Goal: Check status: Check status

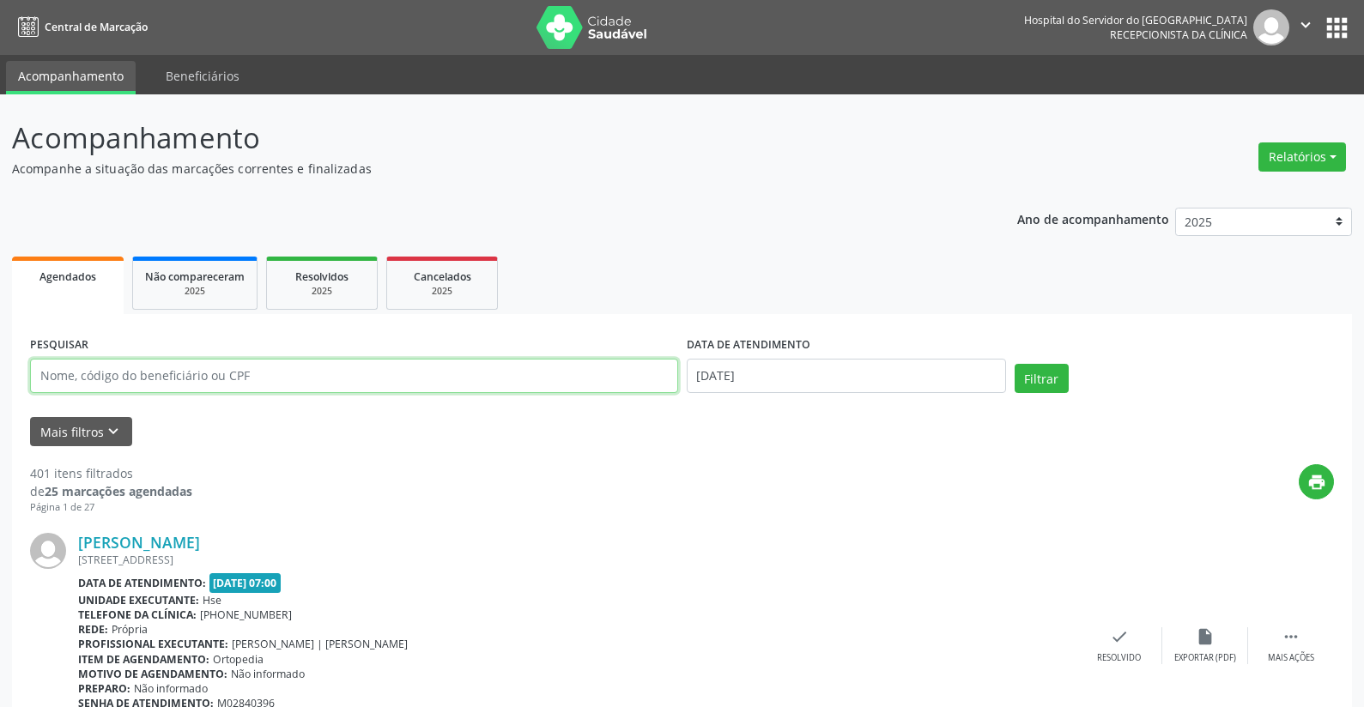
click at [530, 377] on input "text" at bounding box center [354, 376] width 648 height 34
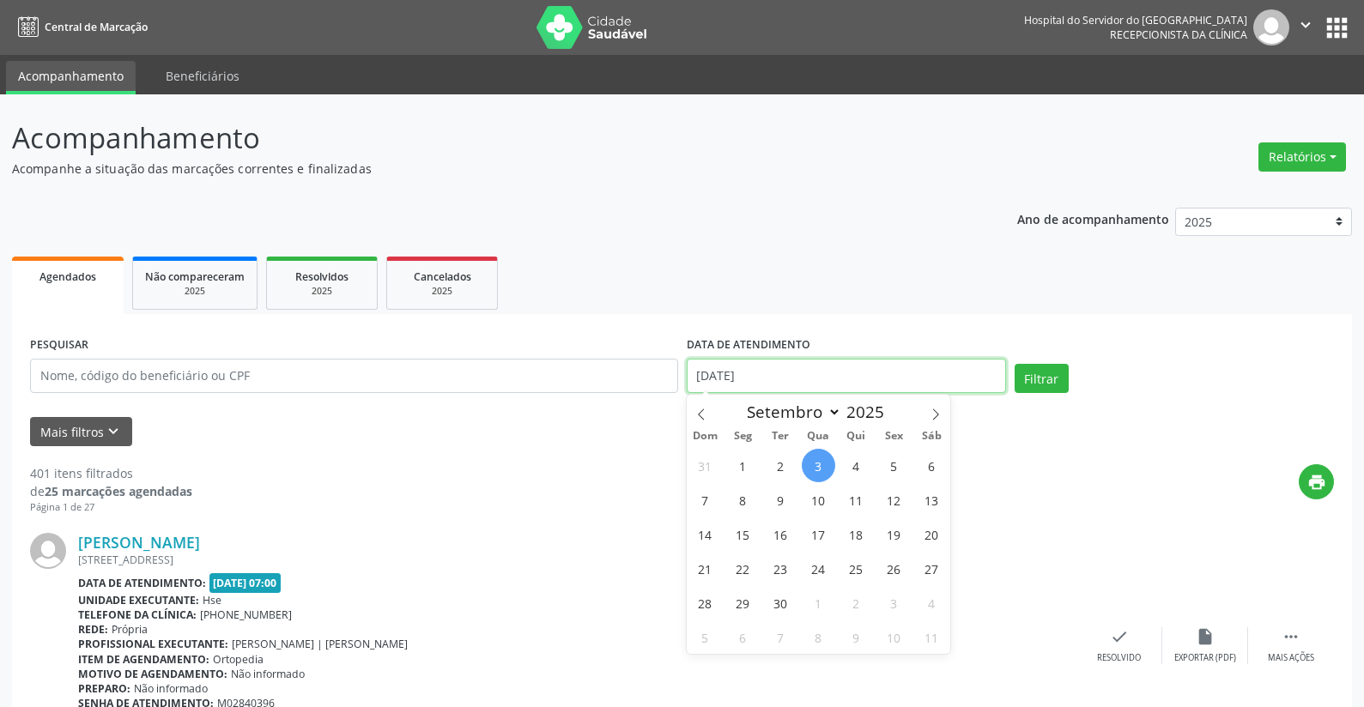
drag, startPoint x: 784, startPoint y: 367, endPoint x: 681, endPoint y: 379, distance: 102.8
click at [682, 379] on div "DATA DE ATENDIMENTO [DATE]" at bounding box center [846, 368] width 328 height 73
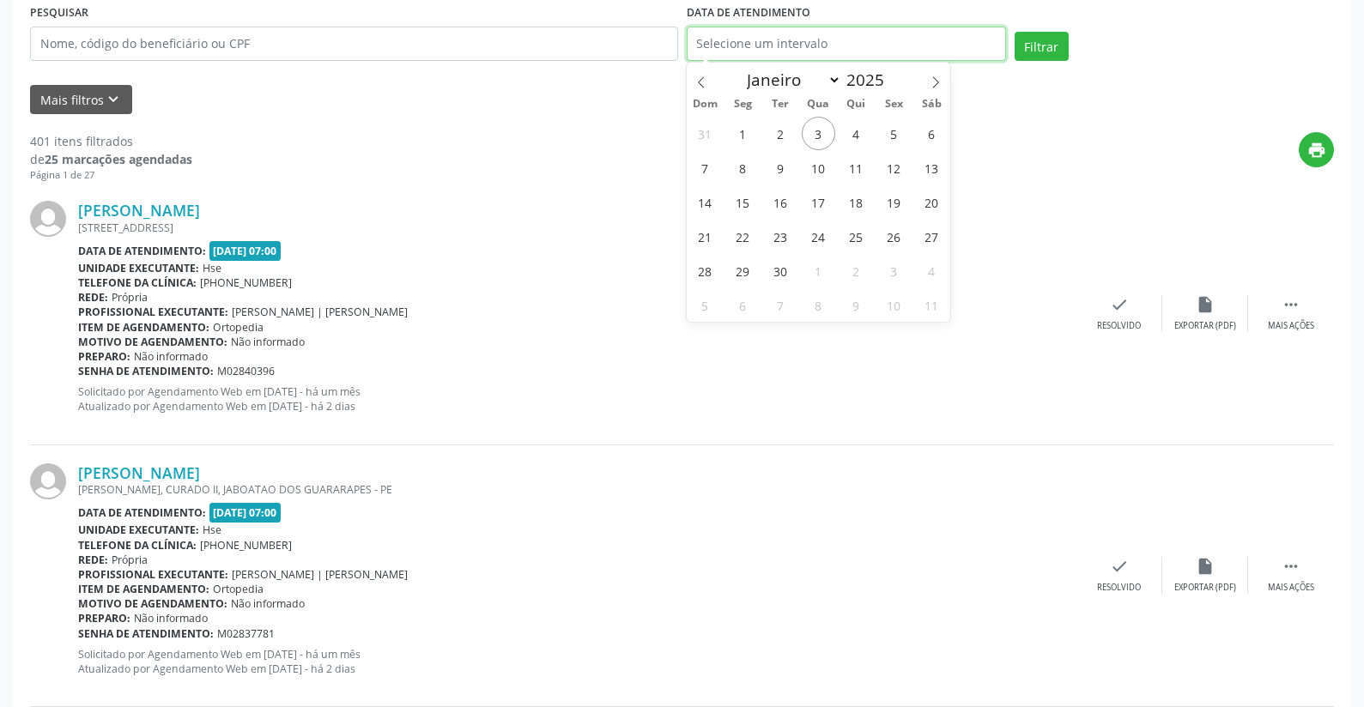
scroll to position [122, 0]
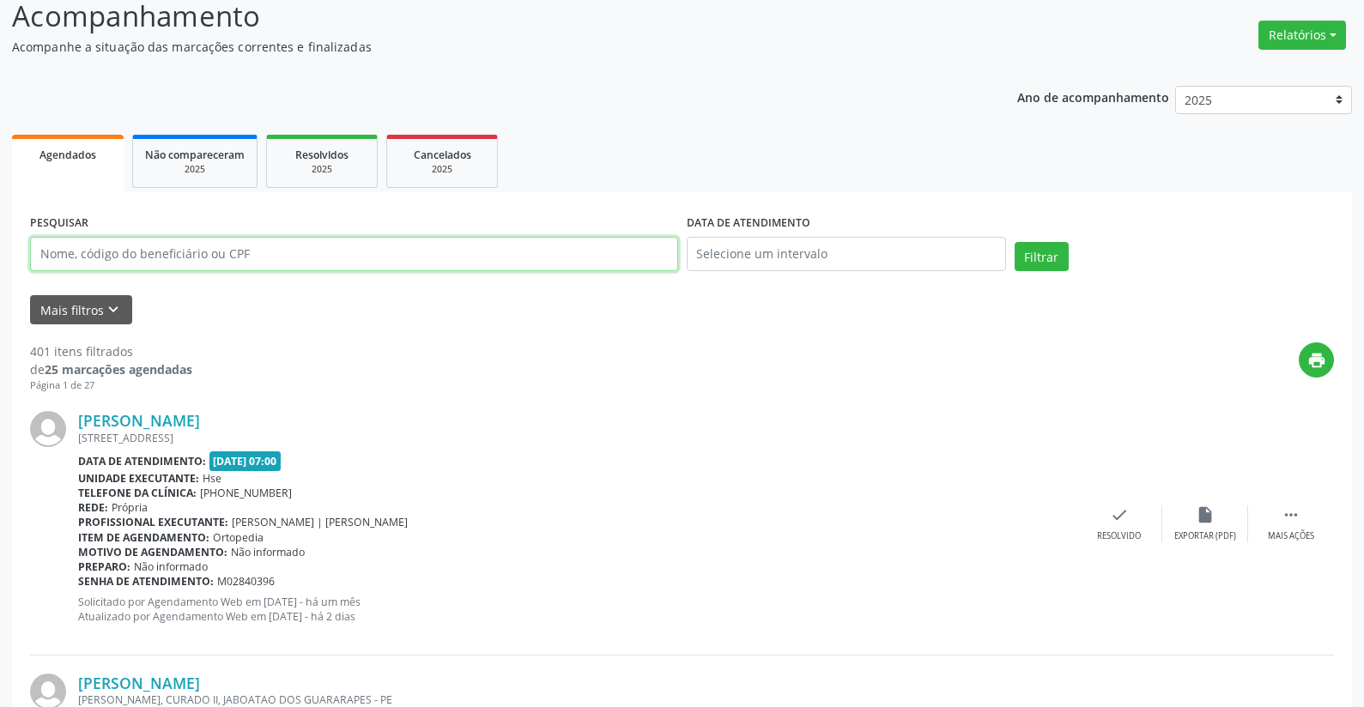
click at [632, 257] on input "text" at bounding box center [354, 254] width 648 height 34
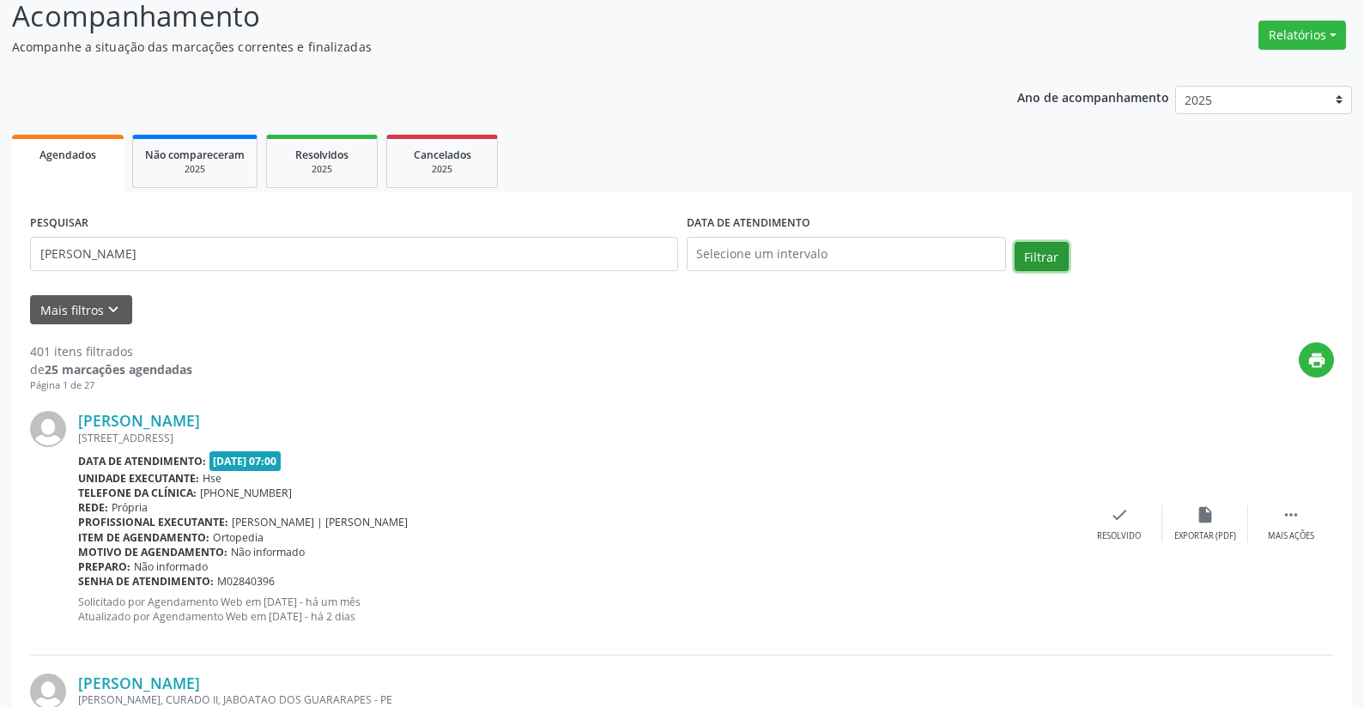
click at [1034, 257] on button "Filtrar" at bounding box center [1041, 256] width 54 height 29
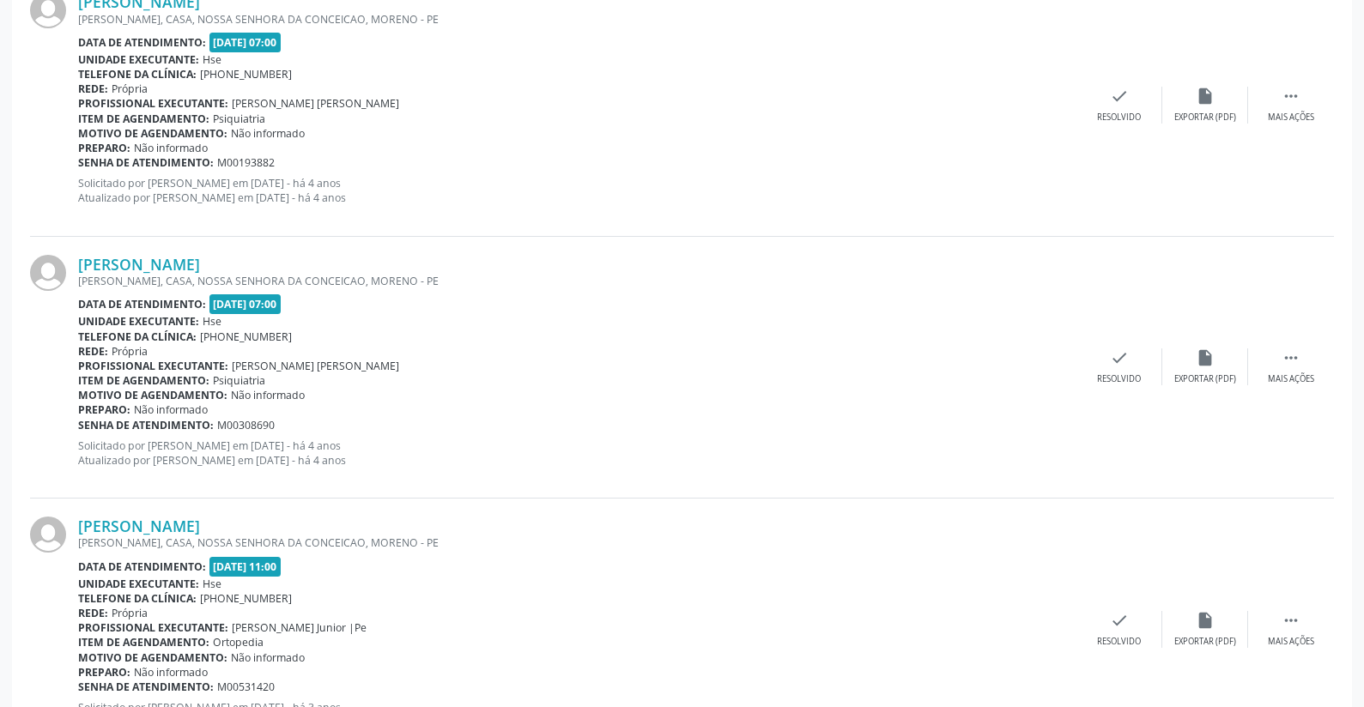
scroll to position [0, 0]
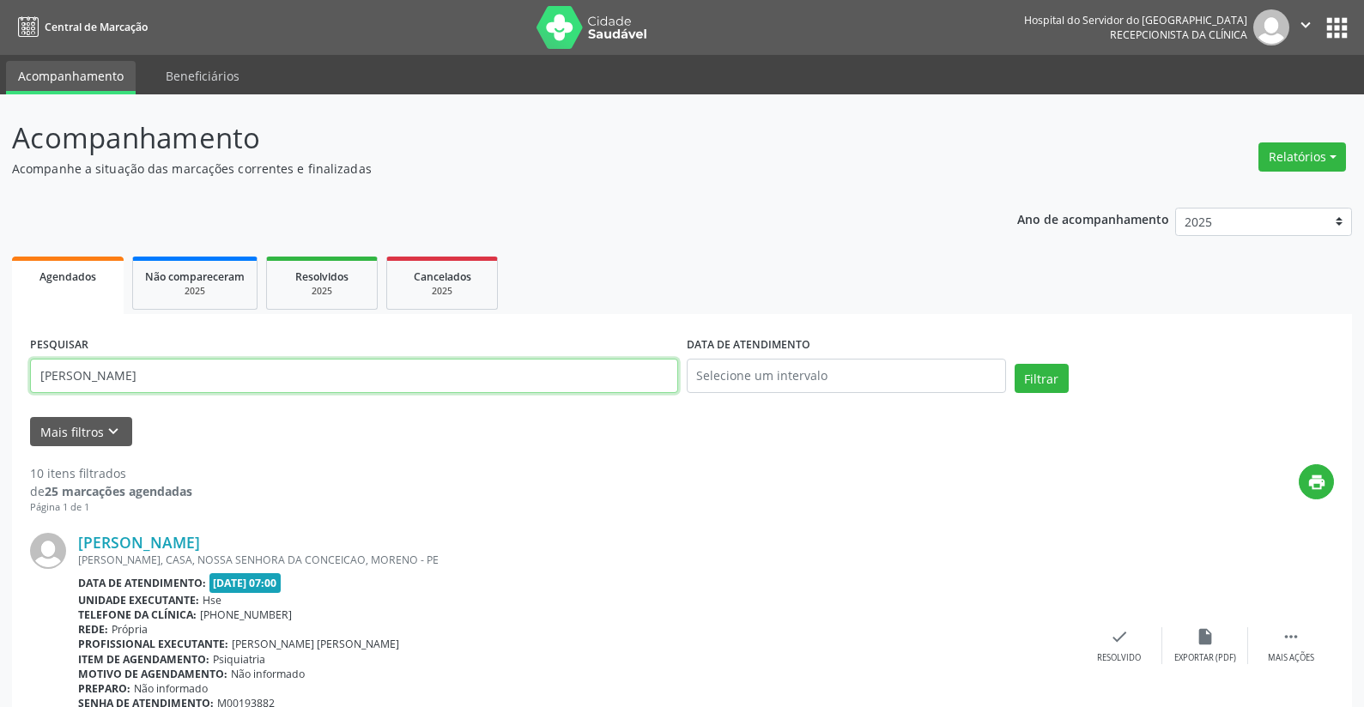
click at [360, 378] on input "[PERSON_NAME]" at bounding box center [354, 376] width 648 height 34
type input "a"
type input "[PERSON_NAME] ca"
click at [1045, 375] on button "Filtrar" at bounding box center [1041, 378] width 54 height 29
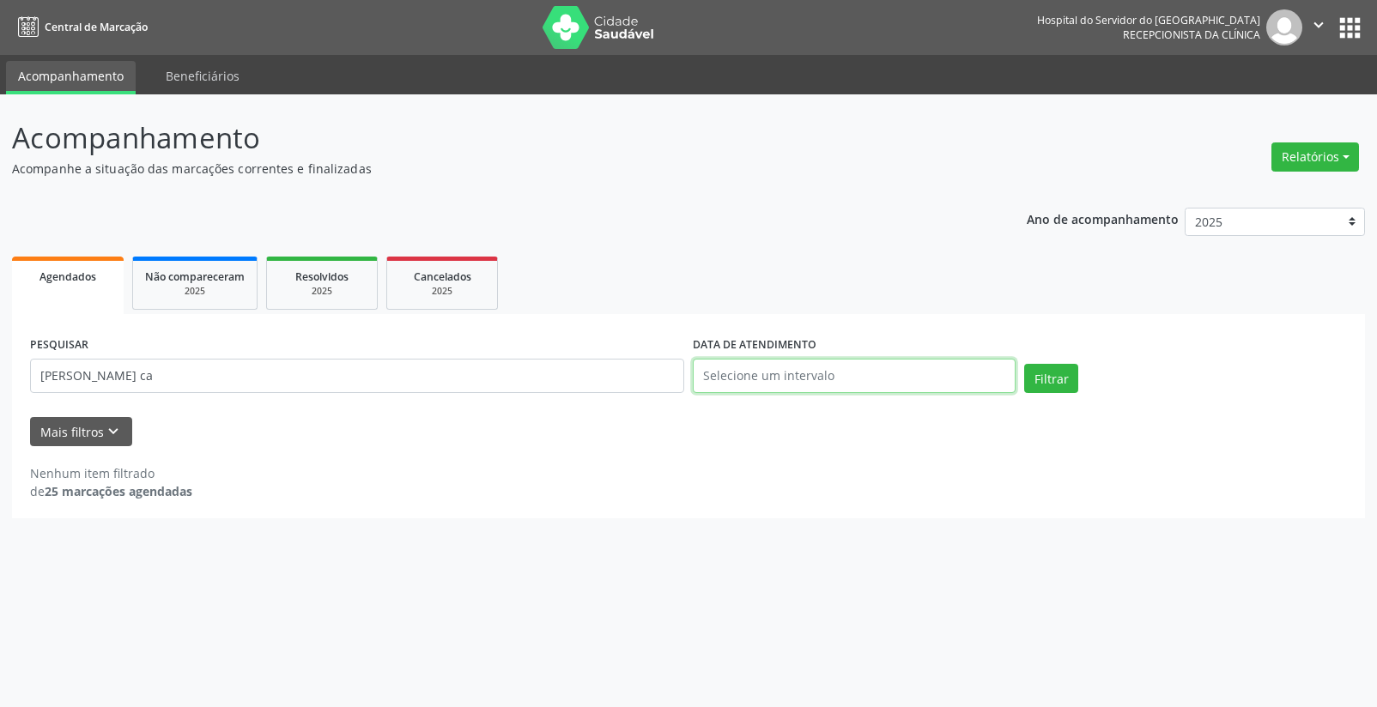
click at [853, 374] on input "text" at bounding box center [854, 376] width 323 height 34
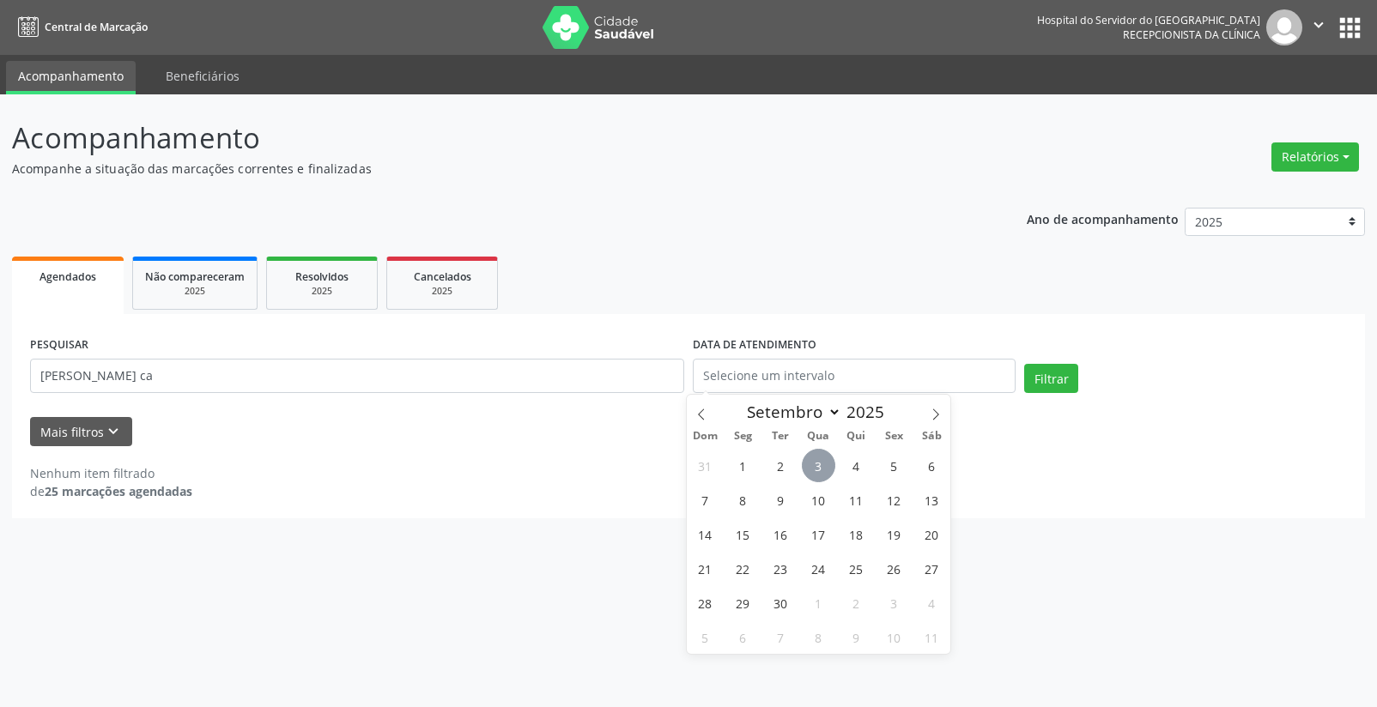
click at [823, 463] on span "3" at bounding box center [818, 465] width 33 height 33
type input "[DATE]"
click at [823, 463] on span "3" at bounding box center [818, 465] width 33 height 33
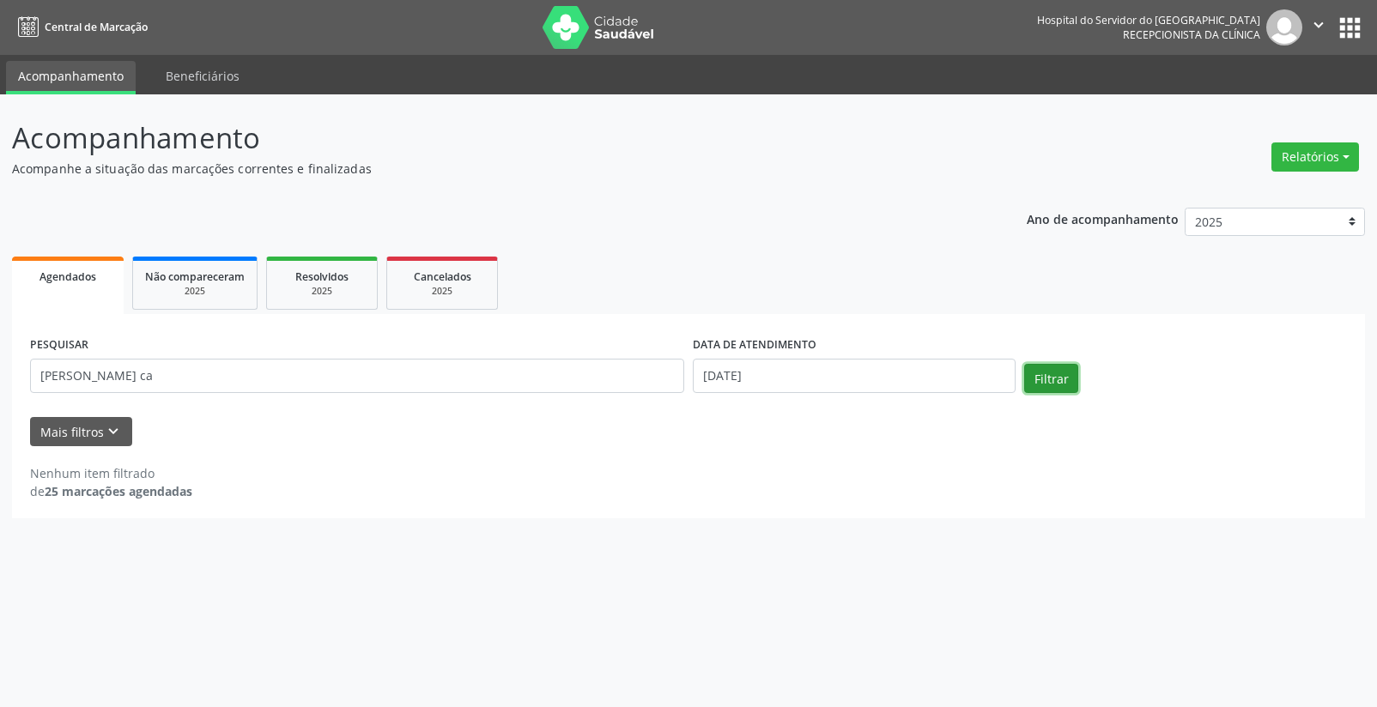
click at [1058, 384] on button "Filtrar" at bounding box center [1051, 378] width 54 height 29
click at [1035, 379] on button "Filtrar" at bounding box center [1051, 378] width 54 height 29
click at [375, 378] on input "[PERSON_NAME] ca" at bounding box center [357, 376] width 654 height 34
type input "[PERSON_NAME]"
click at [1053, 385] on button "Filtrar" at bounding box center [1051, 378] width 54 height 29
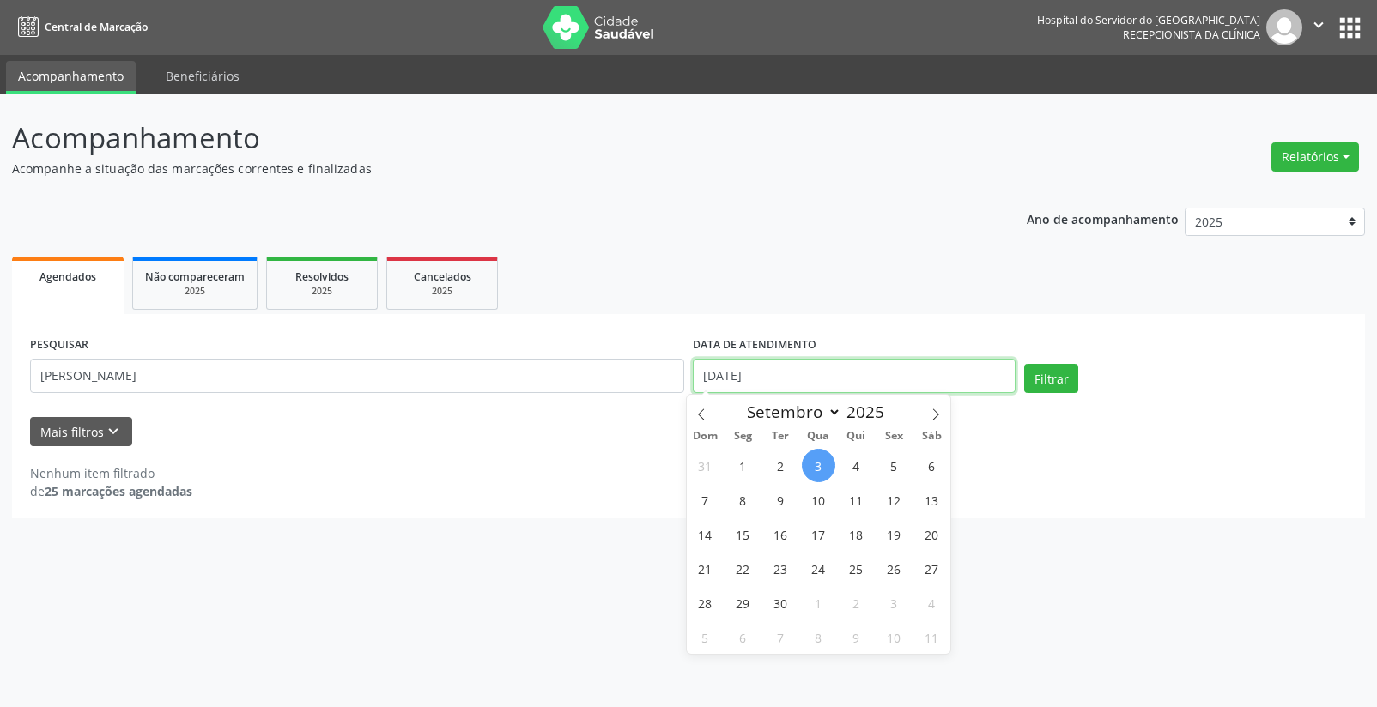
drag, startPoint x: 802, startPoint y: 384, endPoint x: 663, endPoint y: 385, distance: 139.0
click at [661, 384] on div "PESQUISAR [PERSON_NAME] DATA DE ATENDIMENTO [DATE] Filtrar" at bounding box center [688, 368] width 1325 height 73
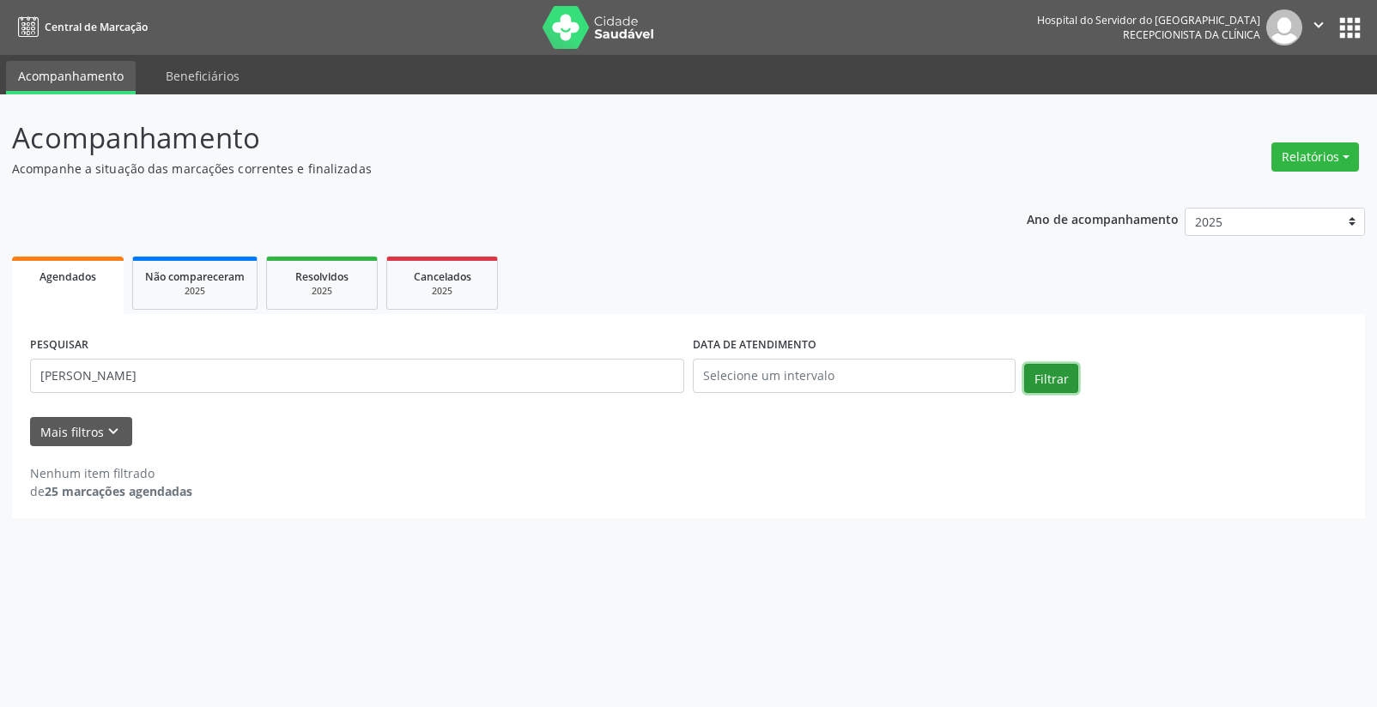
drag, startPoint x: 1043, startPoint y: 380, endPoint x: 931, endPoint y: 427, distance: 121.1
click at [1044, 380] on button "Filtrar" at bounding box center [1051, 378] width 54 height 29
drag, startPoint x: 1044, startPoint y: 381, endPoint x: 891, endPoint y: 412, distance: 155.9
click at [1044, 382] on button "Filtrar" at bounding box center [1051, 378] width 54 height 29
click at [401, 385] on input "[PERSON_NAME]" at bounding box center [357, 376] width 654 height 34
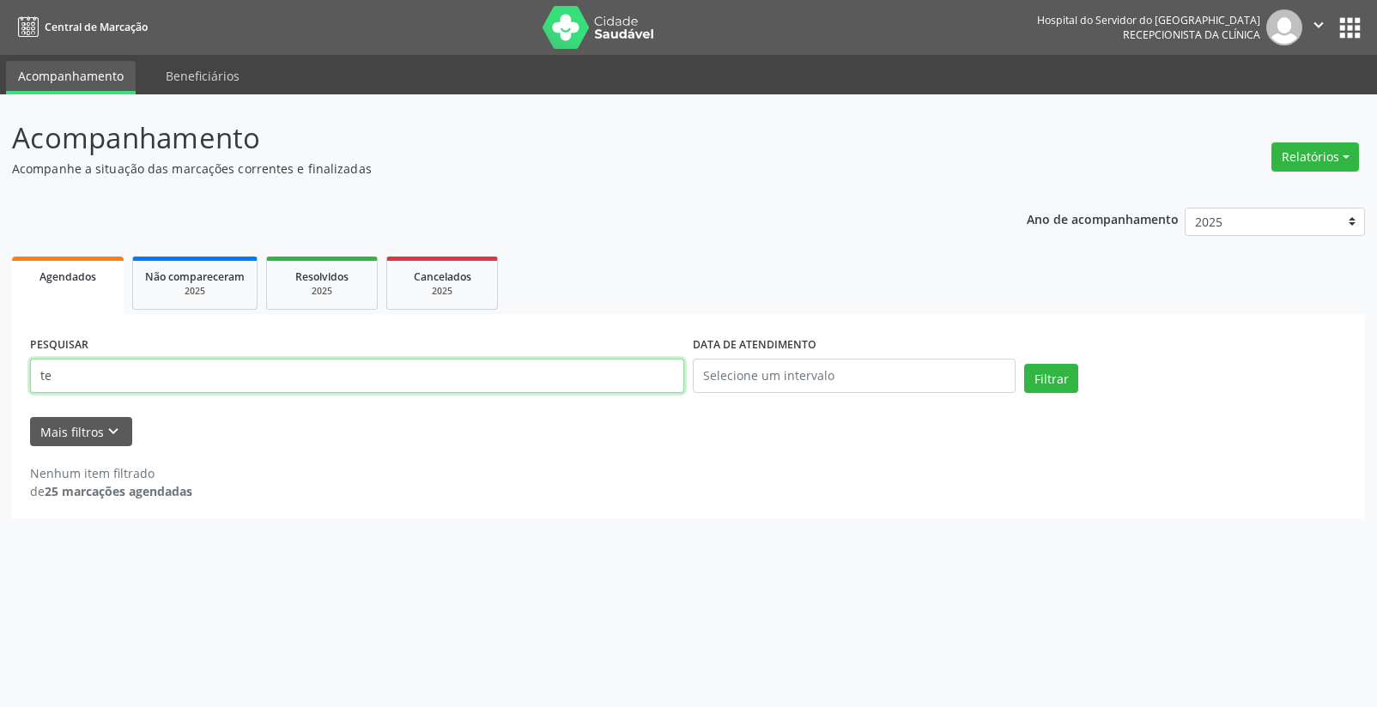
type input "t"
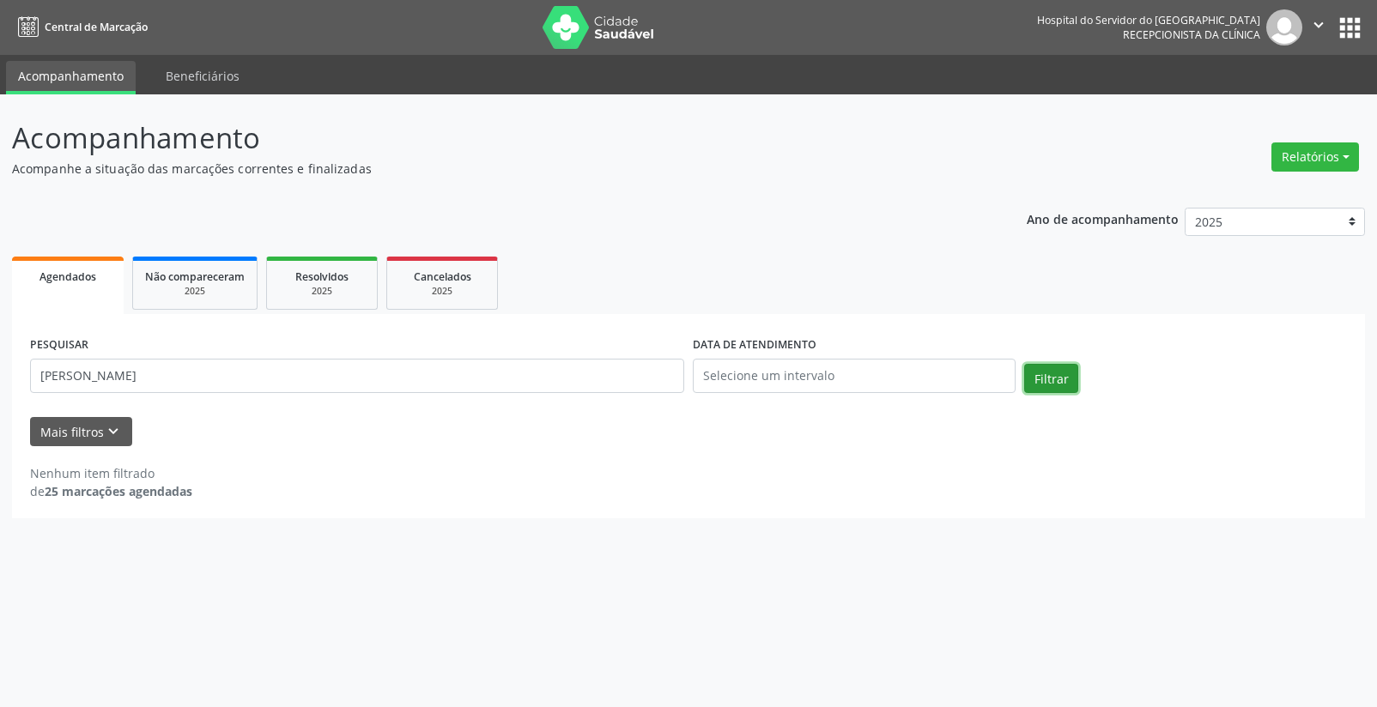
click at [1053, 384] on button "Filtrar" at bounding box center [1051, 378] width 54 height 29
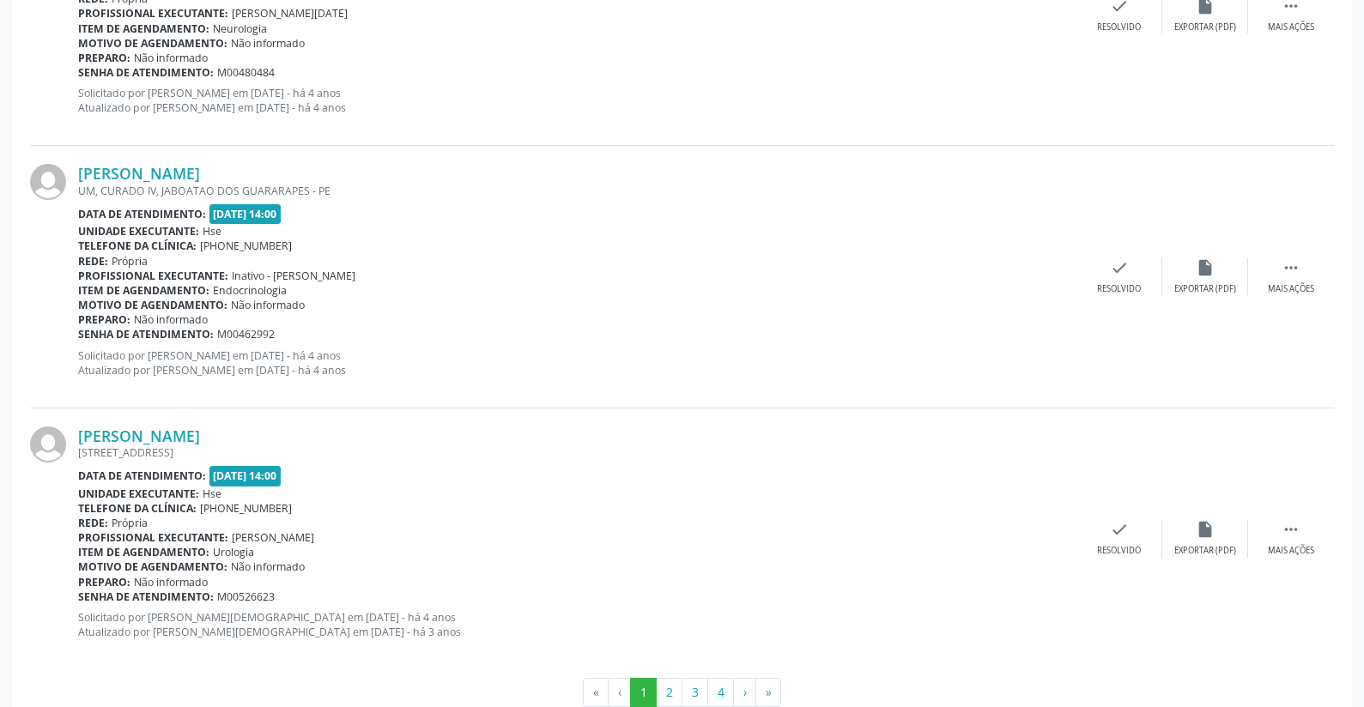
scroll to position [3818, 0]
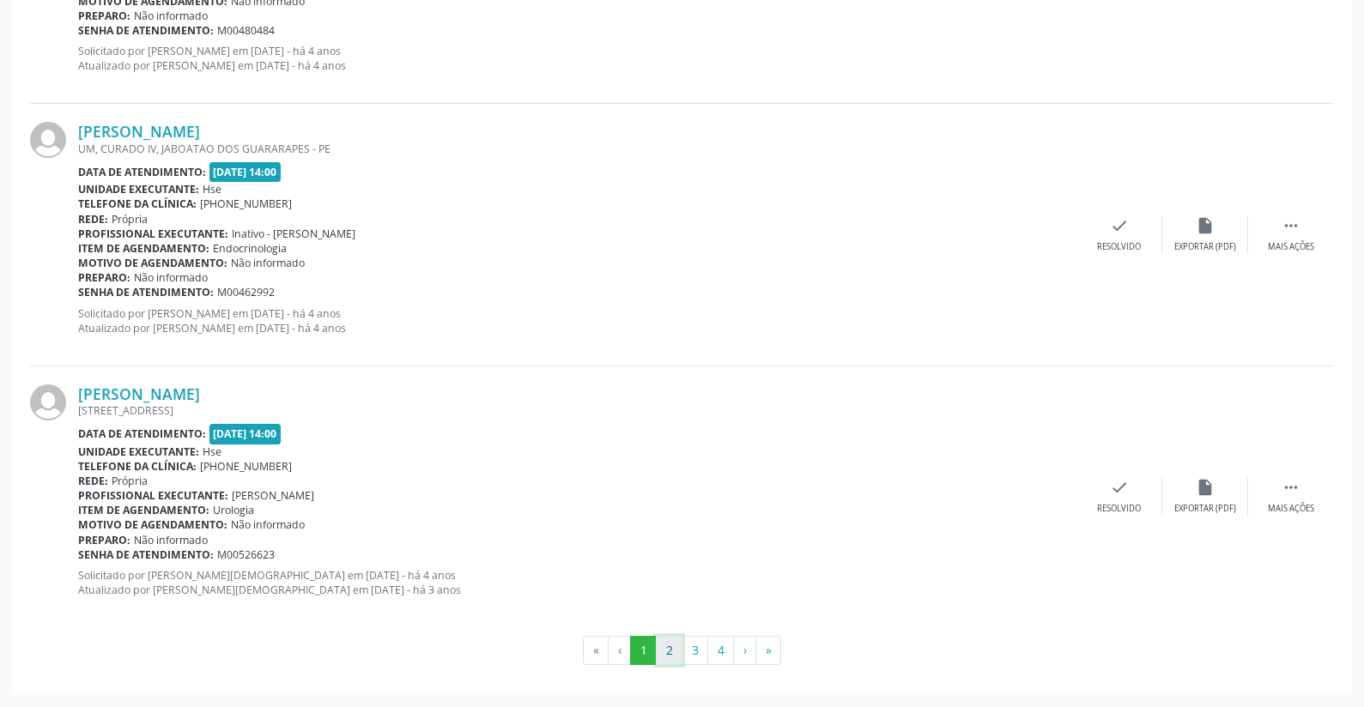
click at [669, 657] on button "2" at bounding box center [669, 650] width 27 height 29
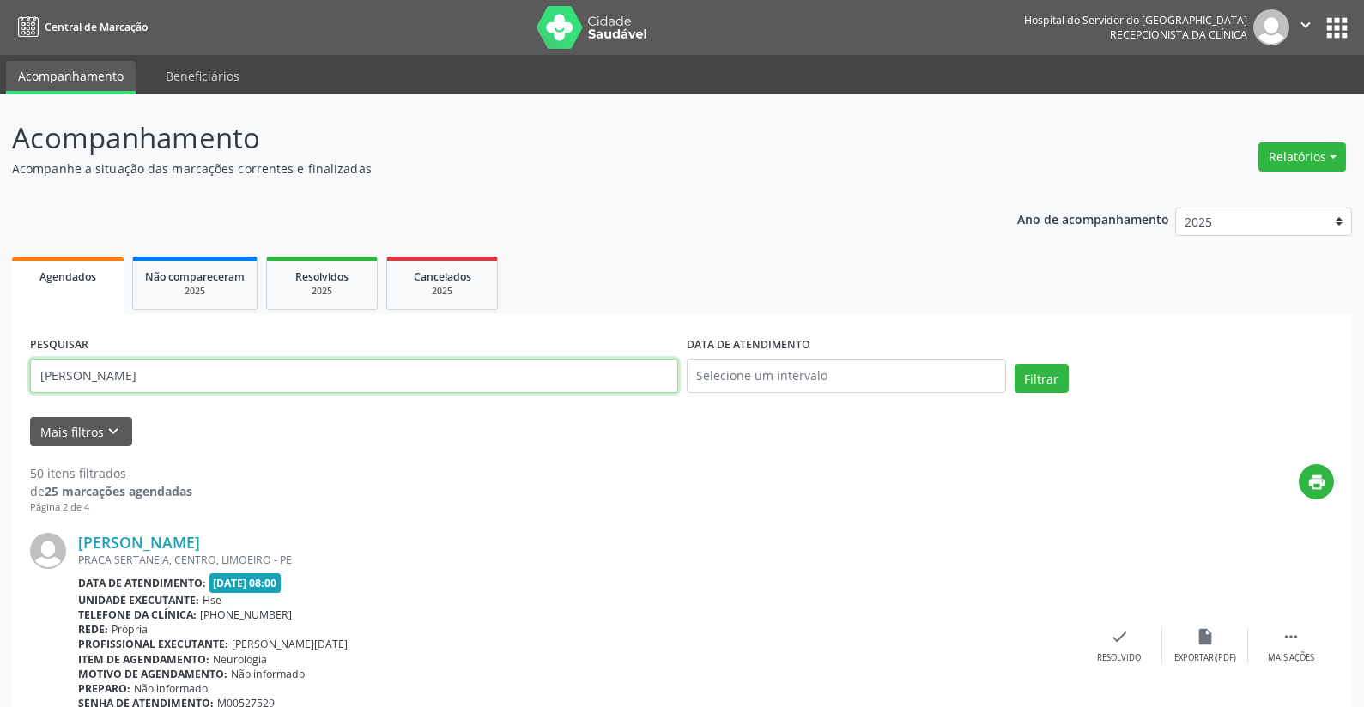
click at [308, 375] on input "[PERSON_NAME]" at bounding box center [354, 376] width 648 height 34
type input "j"
type input "49304739420"
drag, startPoint x: 1048, startPoint y: 380, endPoint x: 865, endPoint y: 410, distance: 185.2
click at [1048, 381] on button "Filtrar" at bounding box center [1041, 378] width 54 height 29
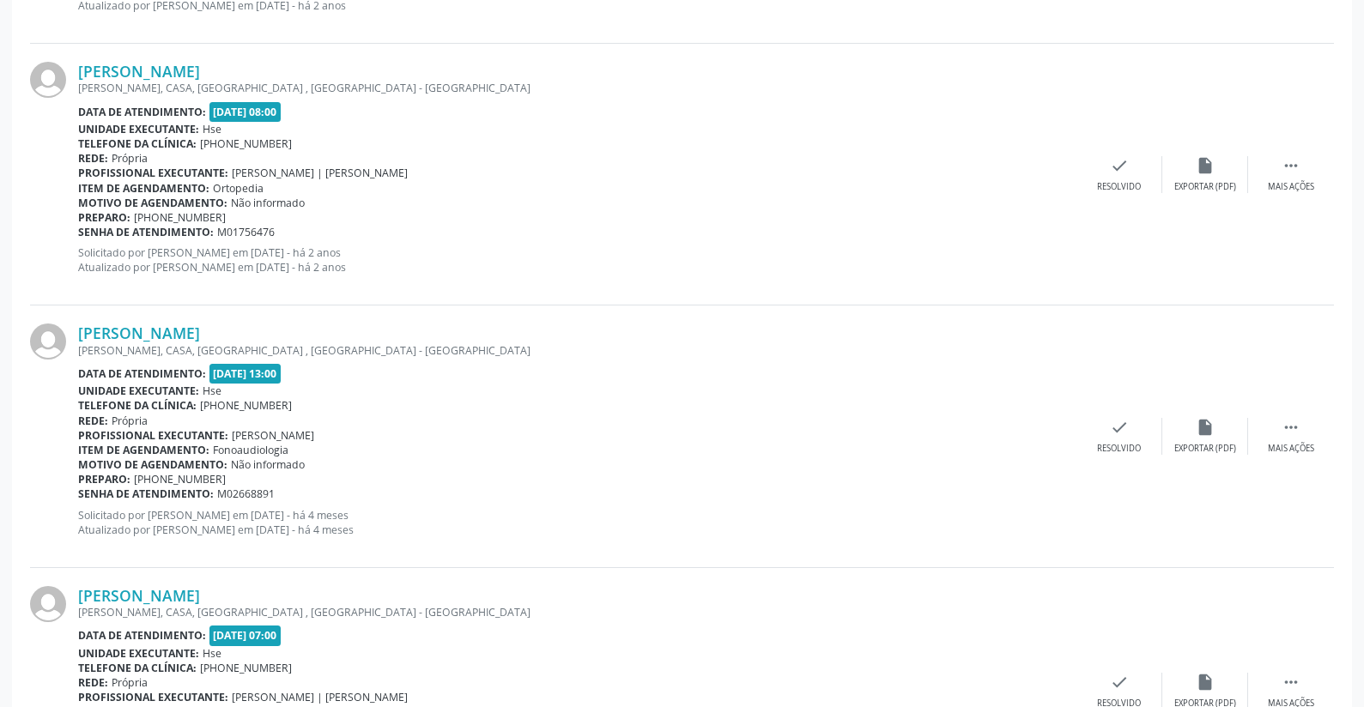
scroll to position [3754, 0]
